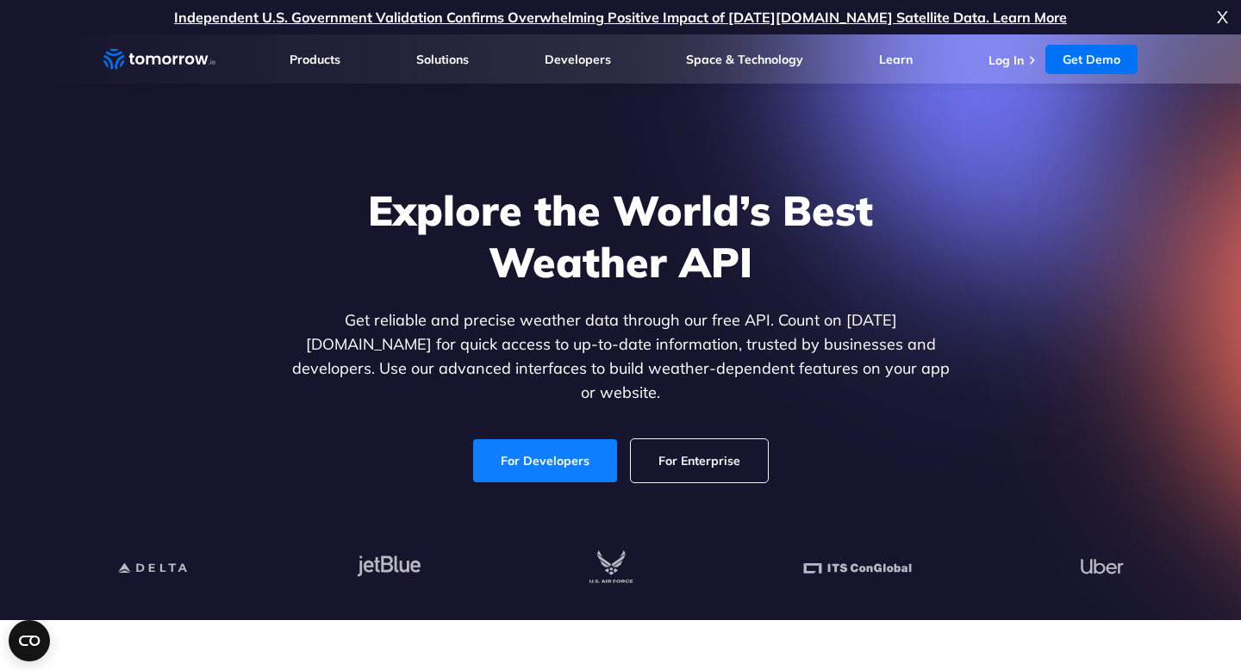
click at [568, 446] on link "For Developers" at bounding box center [545, 460] width 144 height 43
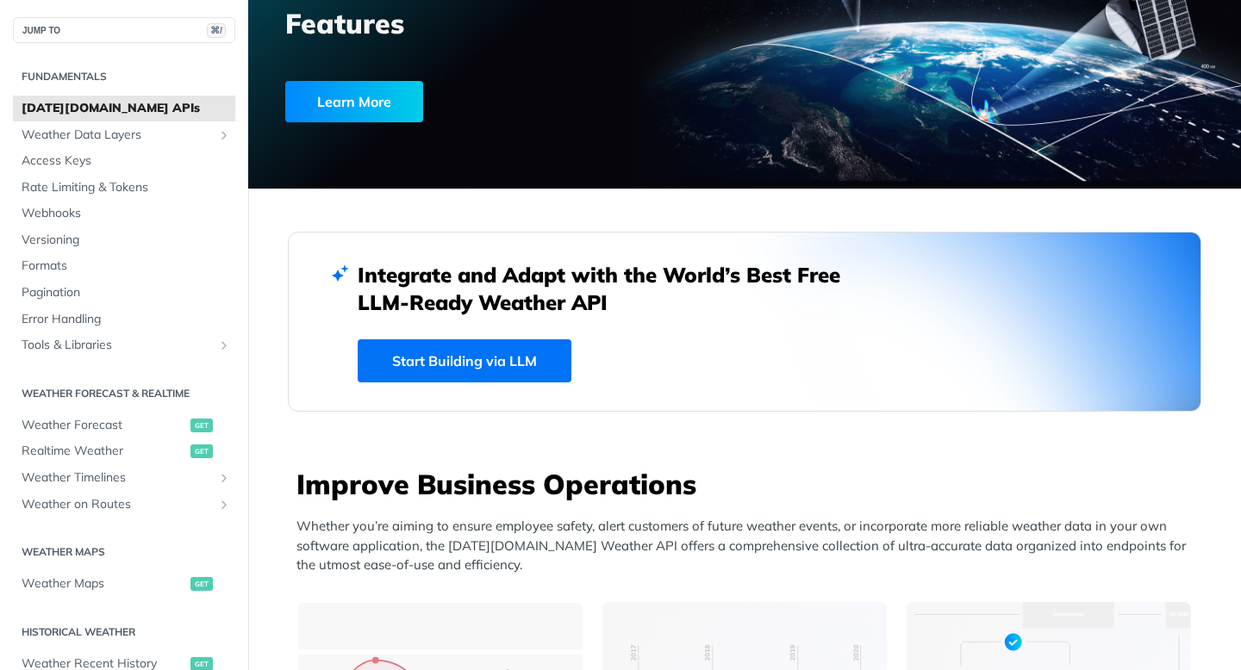
scroll to position [248, 0]
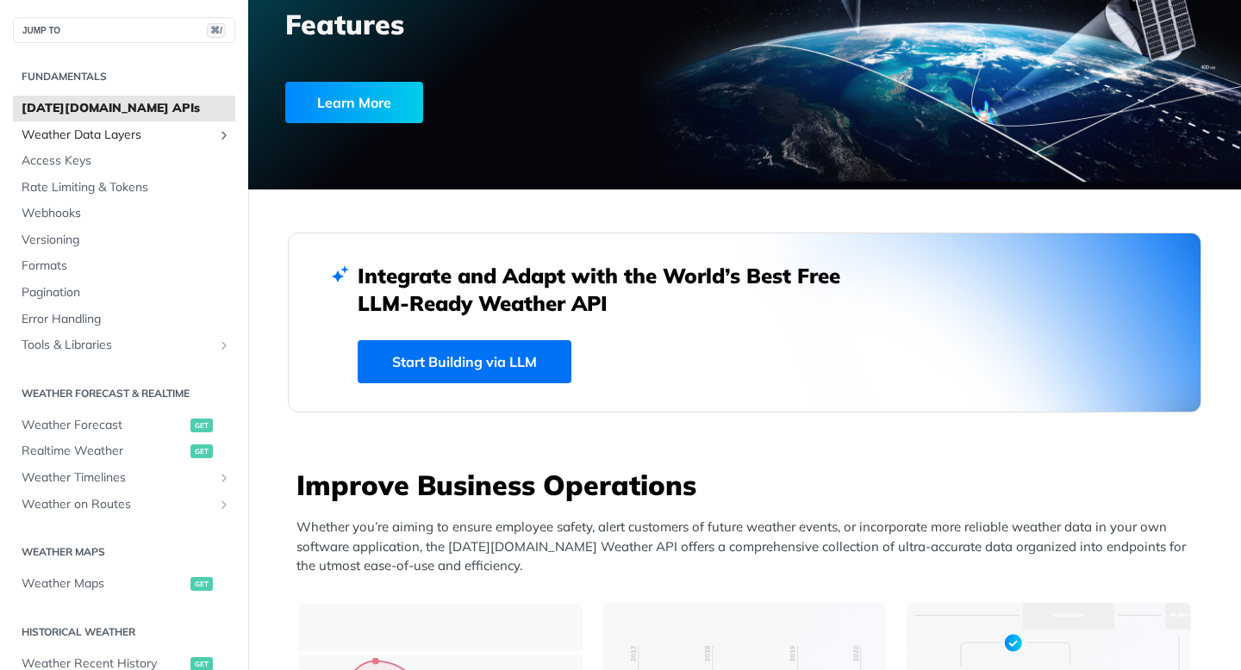
click at [182, 133] on span "Weather Data Layers" at bounding box center [117, 135] width 191 height 17
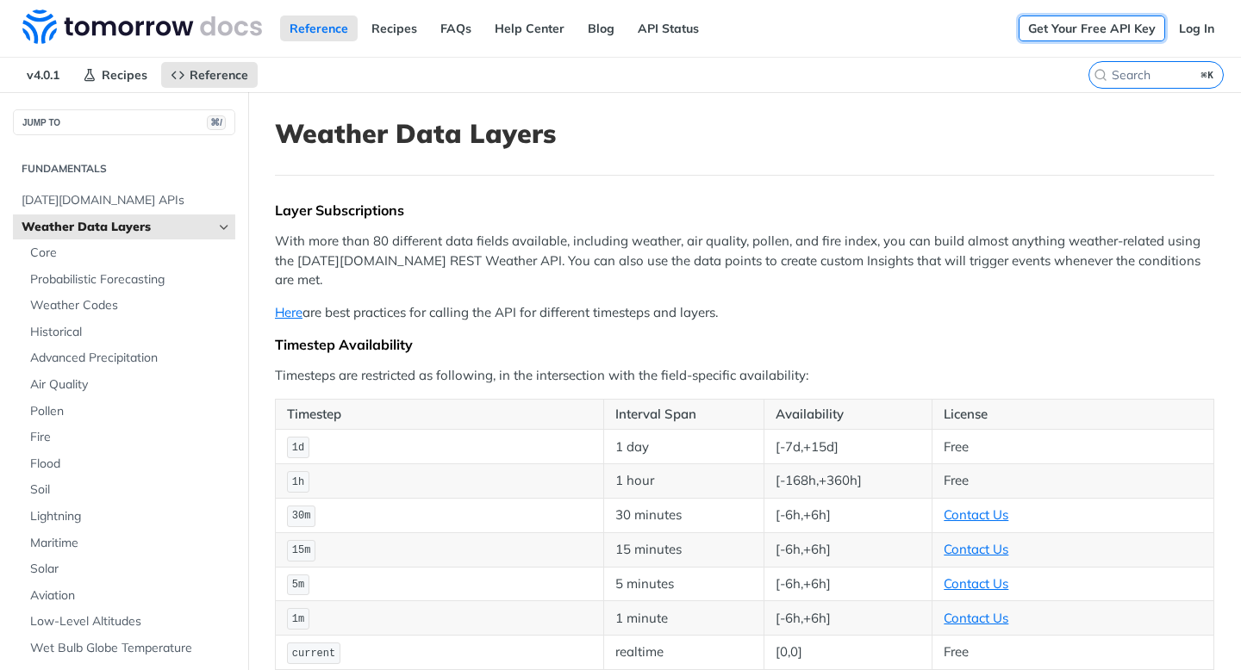
click at [1140, 26] on link "Get Your Free API Key" at bounding box center [1091, 29] width 146 height 26
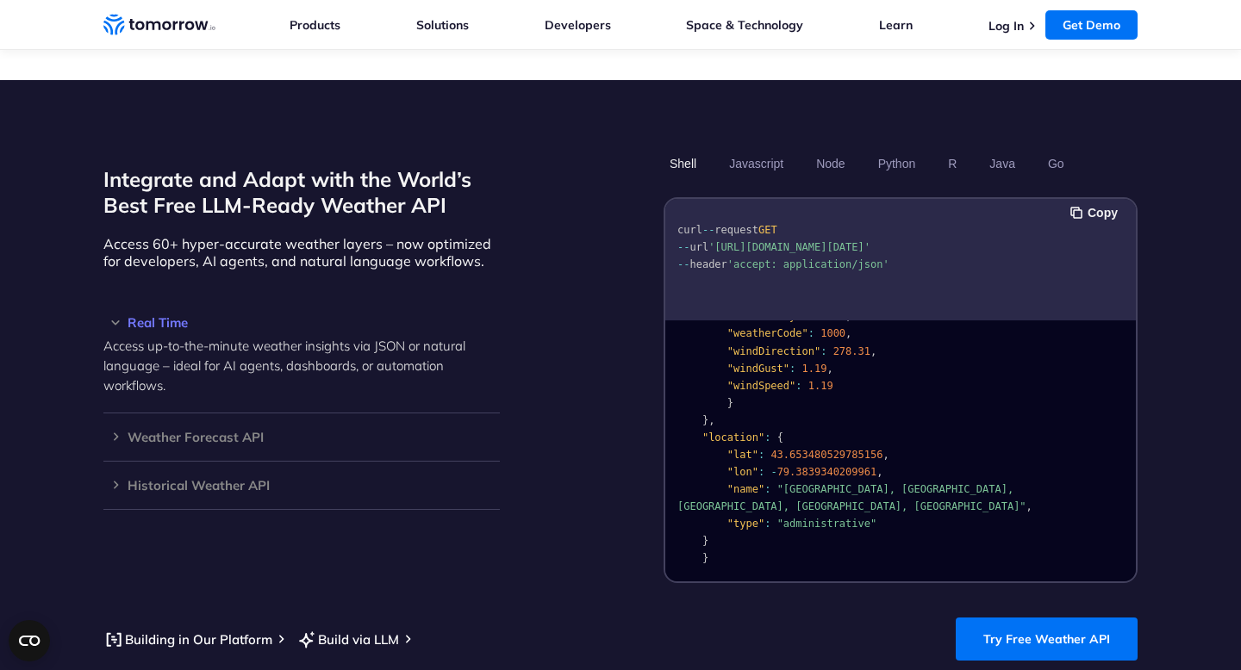
scroll to position [1409, 0]
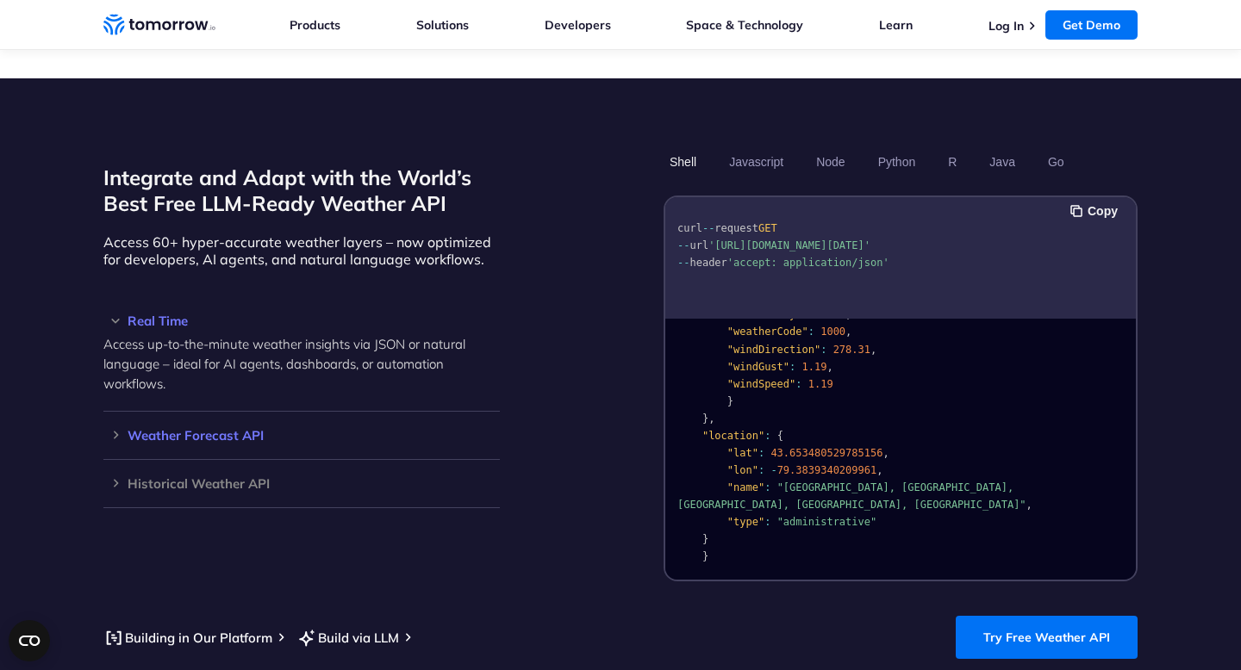
click at [118, 429] on h3 "Weather Forecast API" at bounding box center [301, 435] width 396 height 13
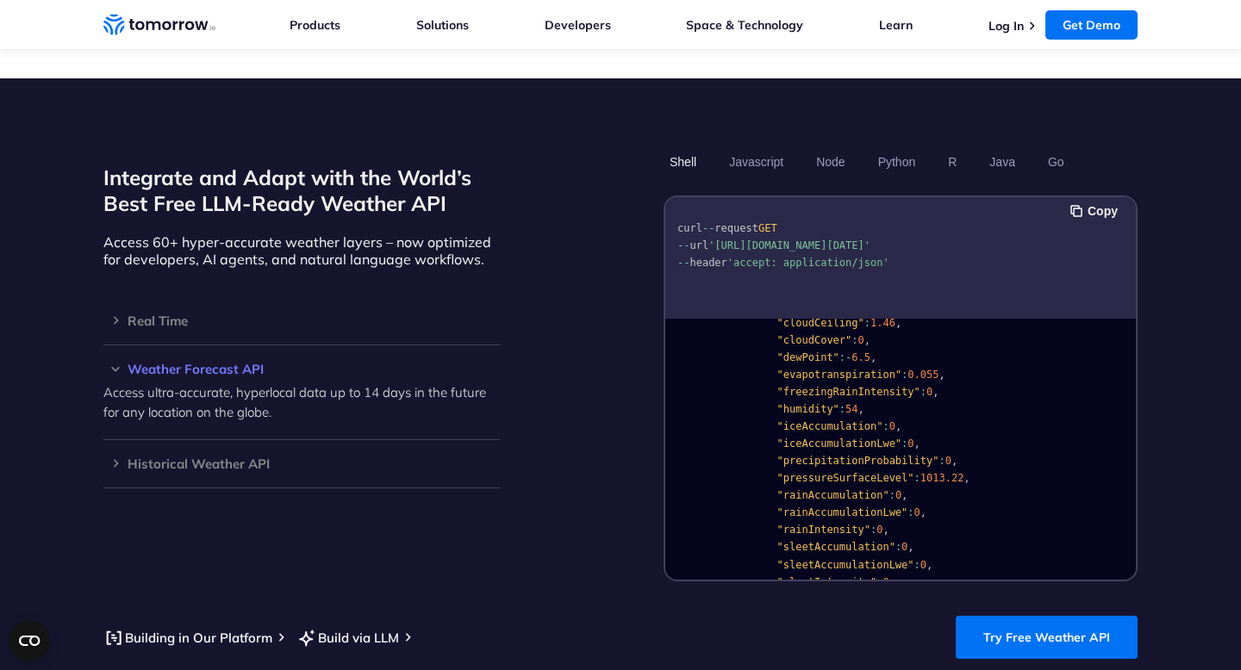
scroll to position [0, 0]
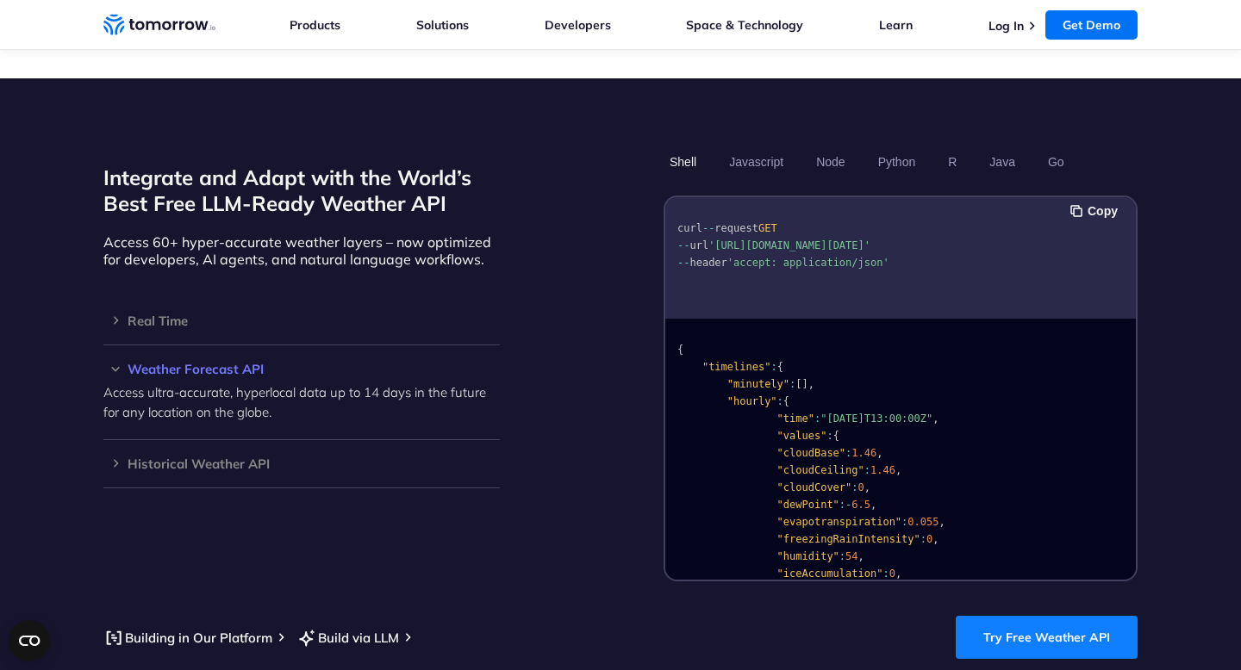
click at [1060, 631] on link "Try Free Weather API" at bounding box center [1046, 637] width 182 height 43
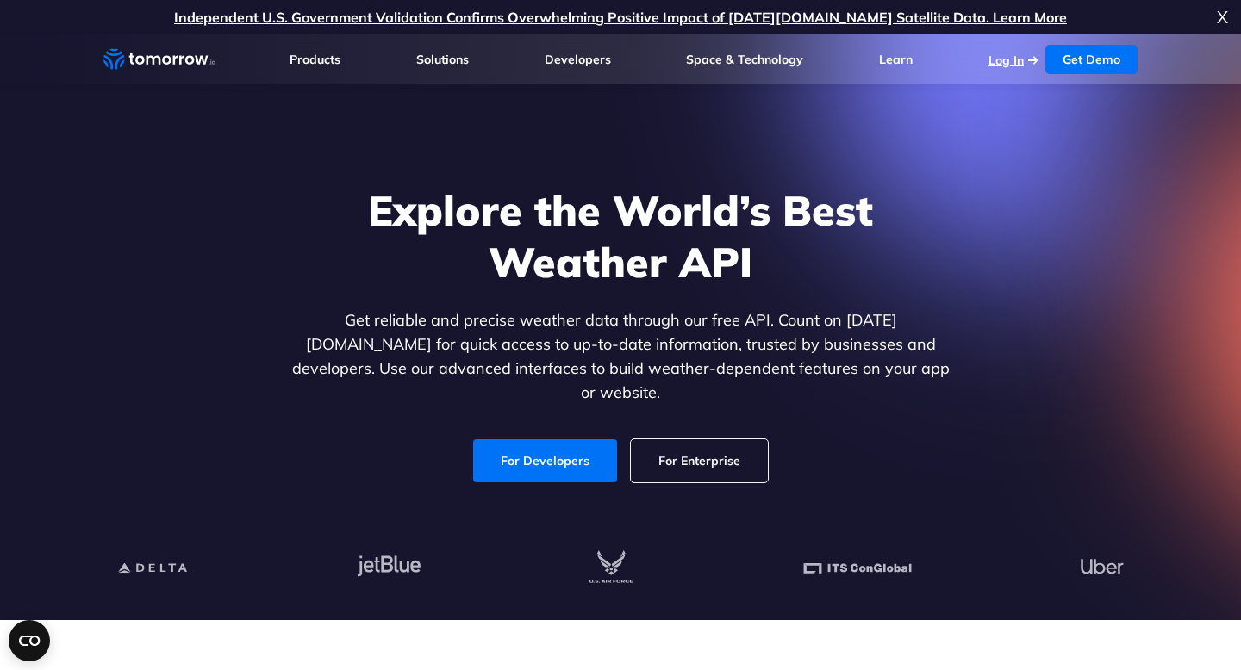
click at [1010, 58] on link "Log In" at bounding box center [1005, 61] width 35 height 16
click at [1116, 55] on link "Get Demo" at bounding box center [1091, 59] width 92 height 29
